Goal: Check status

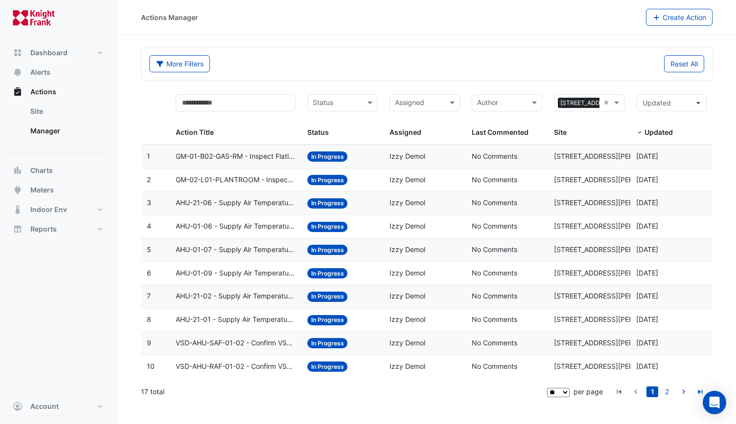
click at [221, 357] on datatable-body-cell "Action Title: VSD-AHU-RAF-01-02 - Confirm VSD Override On (Energy Waste)" at bounding box center [236, 367] width 132 height 23
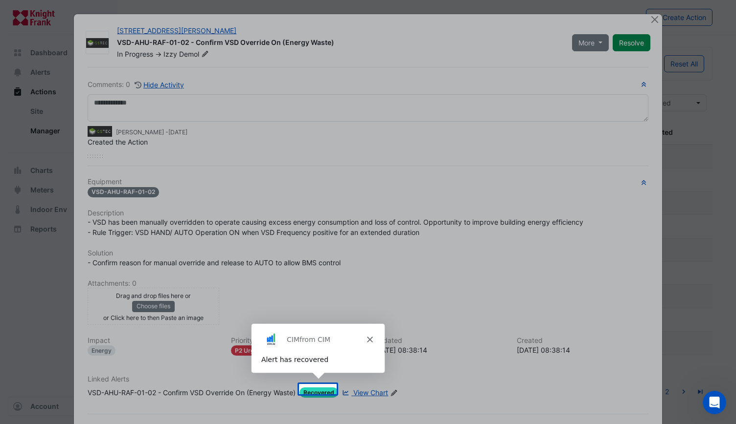
click at [649, 18] on div "Product tour overlay" at bounding box center [368, 212] width 736 height 424
click at [371, 336] on div "CIM from CIM" at bounding box center [316, 339] width 133 height 31
click at [368, 336] on div "CIM from CIM" at bounding box center [316, 339] width 133 height 31
click at [713, 123] on div "Product tour overlay" at bounding box center [368, 212] width 736 height 424
click at [648, 17] on div "Product tour overlay" at bounding box center [368, 212] width 736 height 424
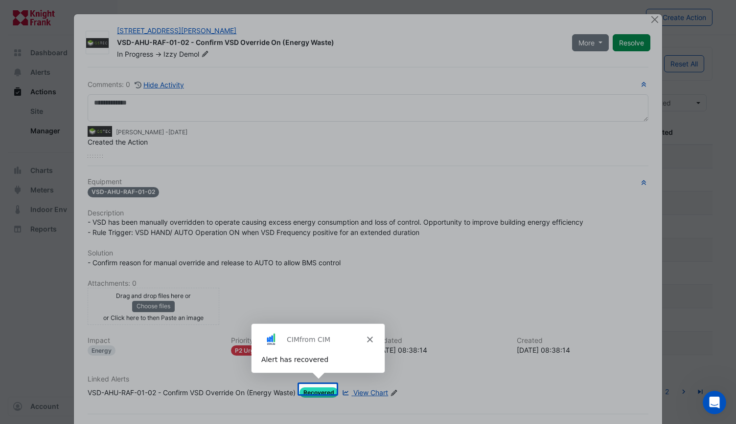
click at [648, 18] on div "Product tour overlay" at bounding box center [368, 212] width 736 height 424
